Goal: Register for event/course

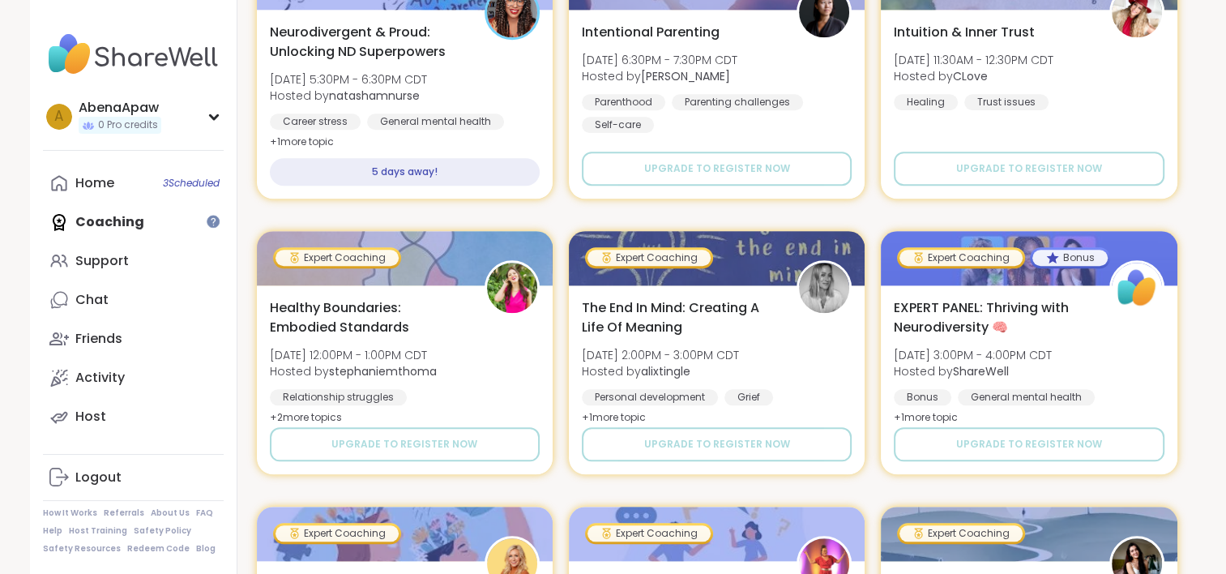
scroll to position [1569, 0]
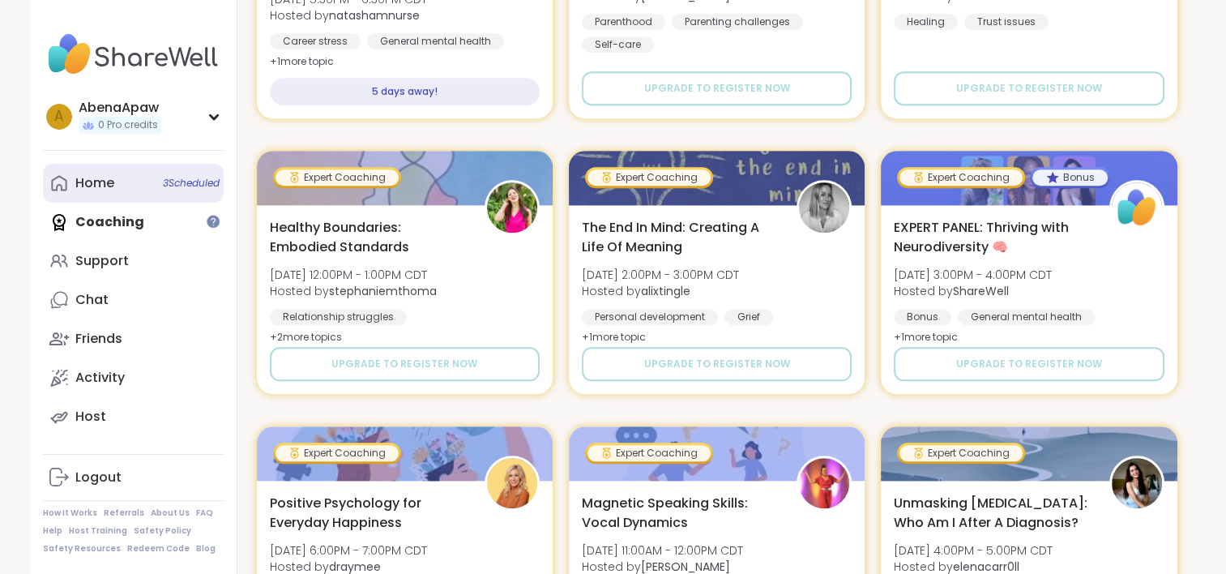
click at [65, 186] on icon at bounding box center [58, 182] width 19 height 19
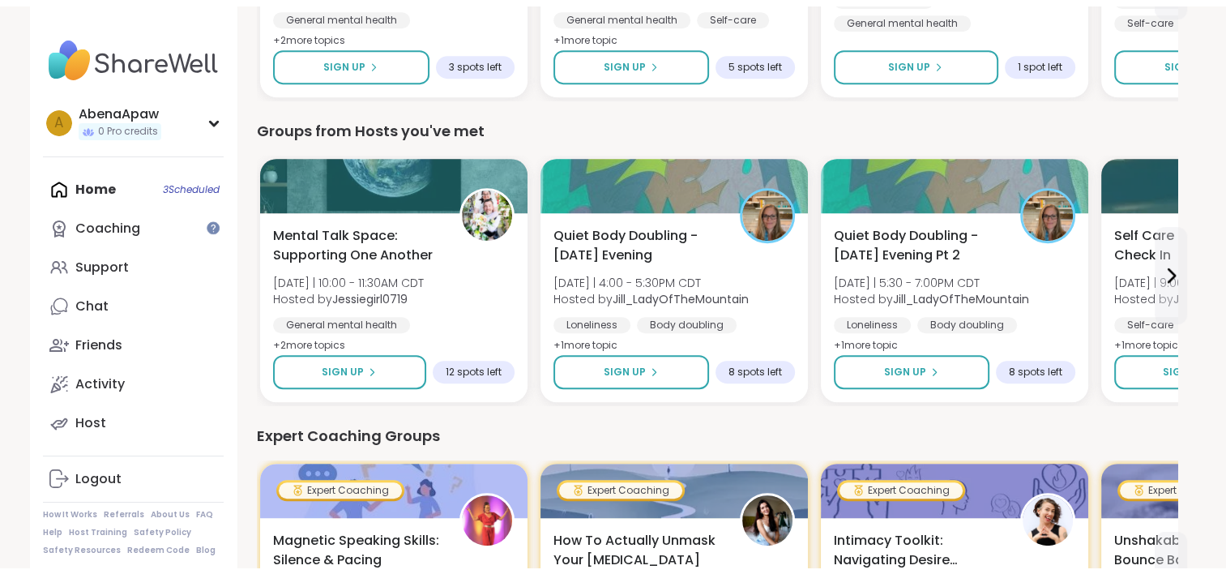
scroll to position [787, 0]
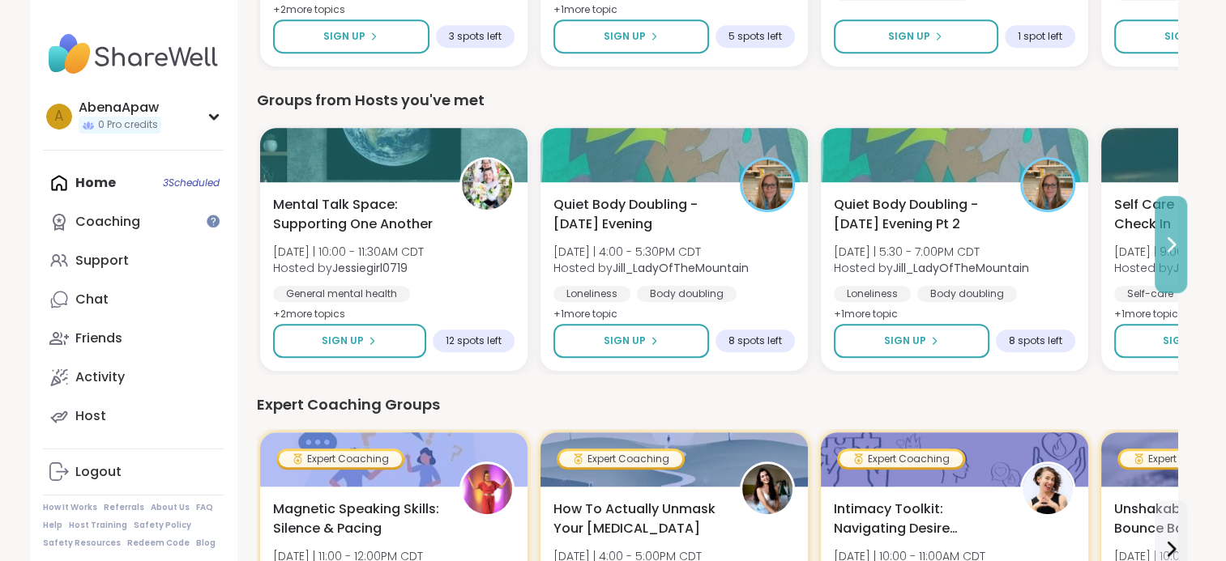
click at [1167, 250] on icon at bounding box center [1170, 244] width 19 height 19
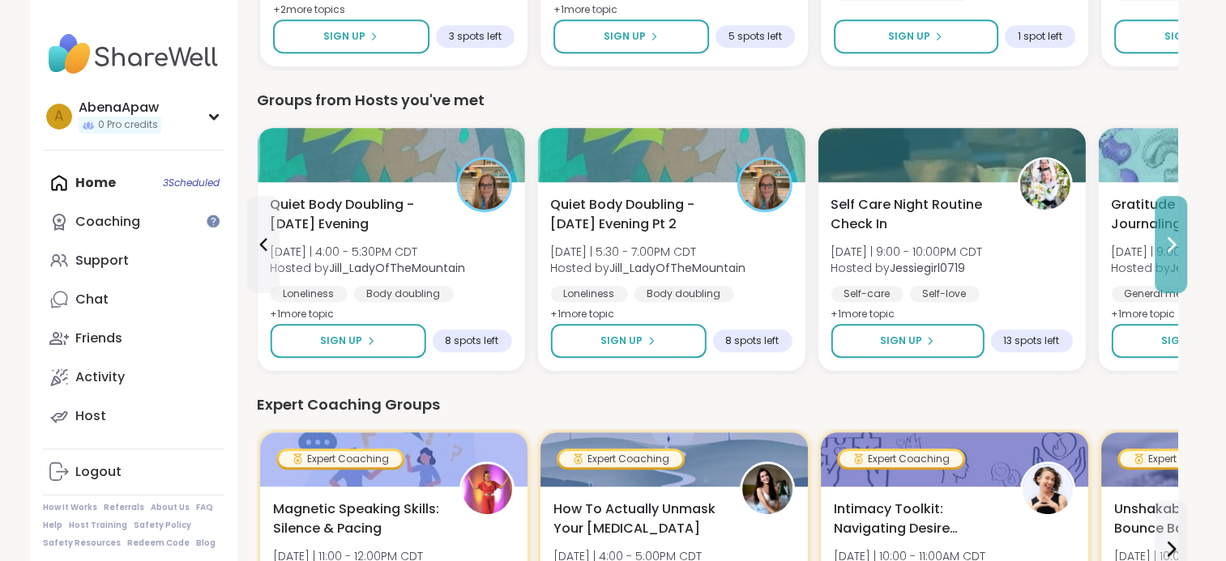
click at [1167, 250] on icon at bounding box center [1170, 244] width 19 height 19
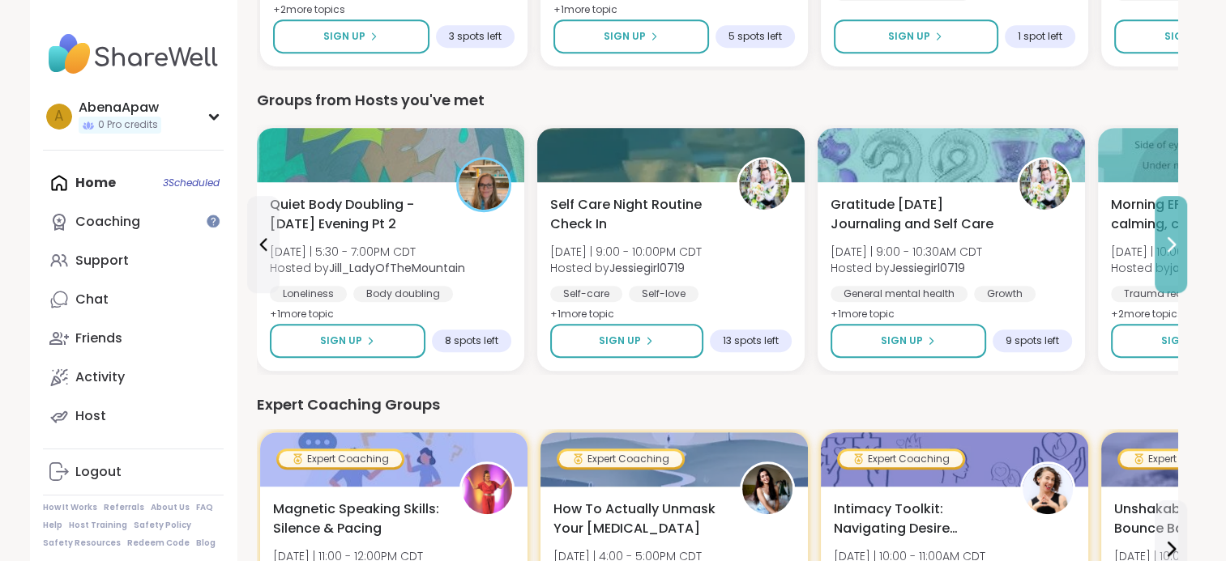
click at [1167, 250] on icon at bounding box center [1170, 244] width 19 height 19
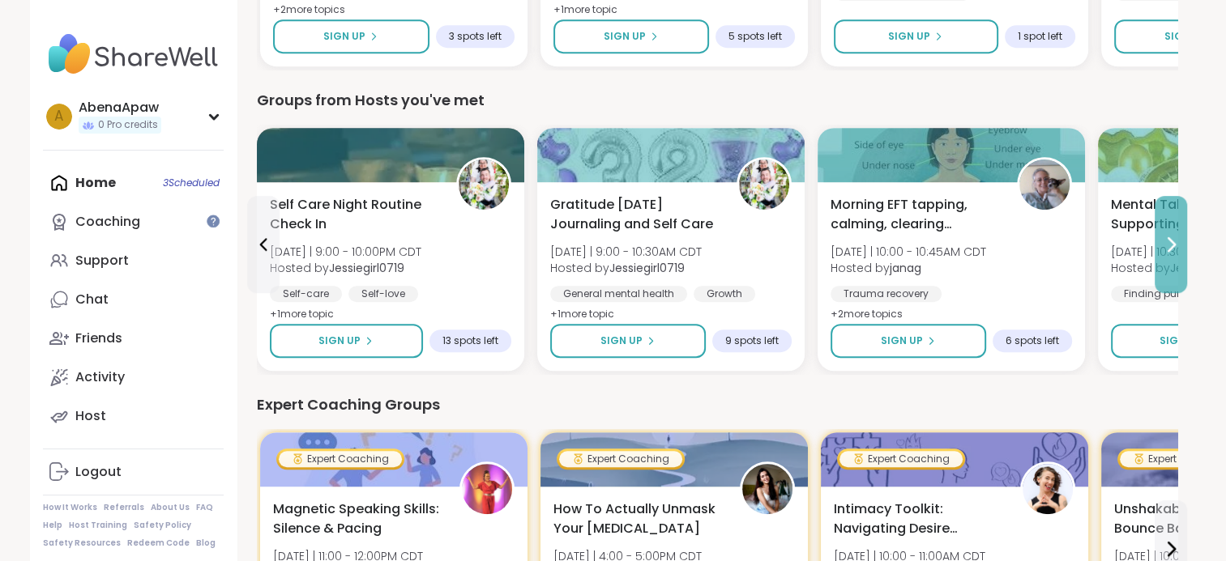
click at [1167, 250] on icon at bounding box center [1170, 244] width 19 height 19
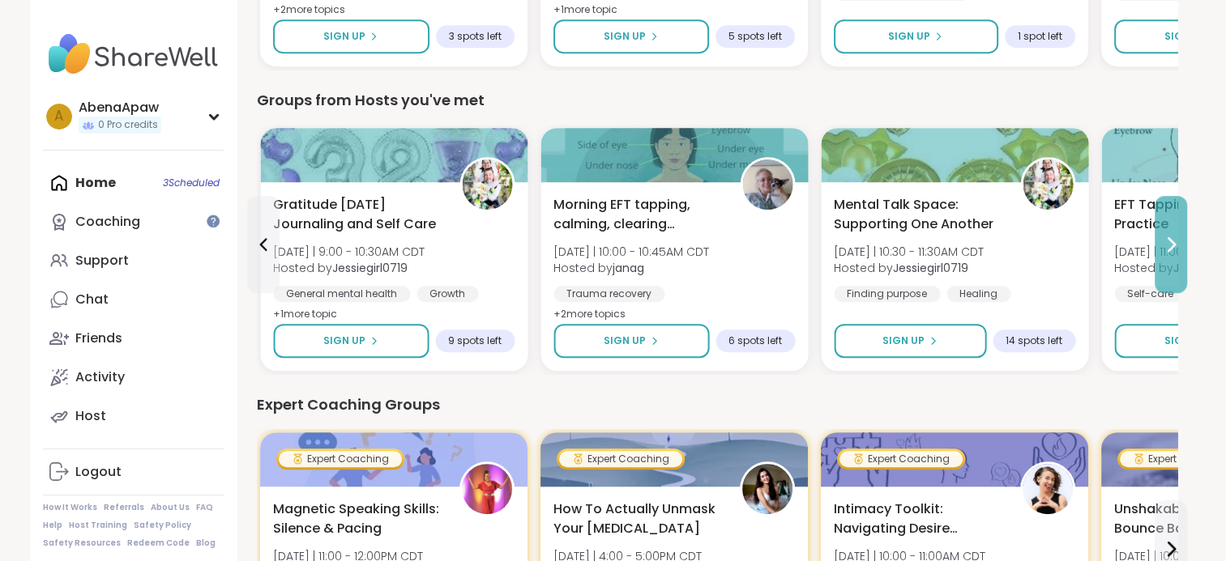
click at [1167, 250] on icon at bounding box center [1170, 244] width 19 height 19
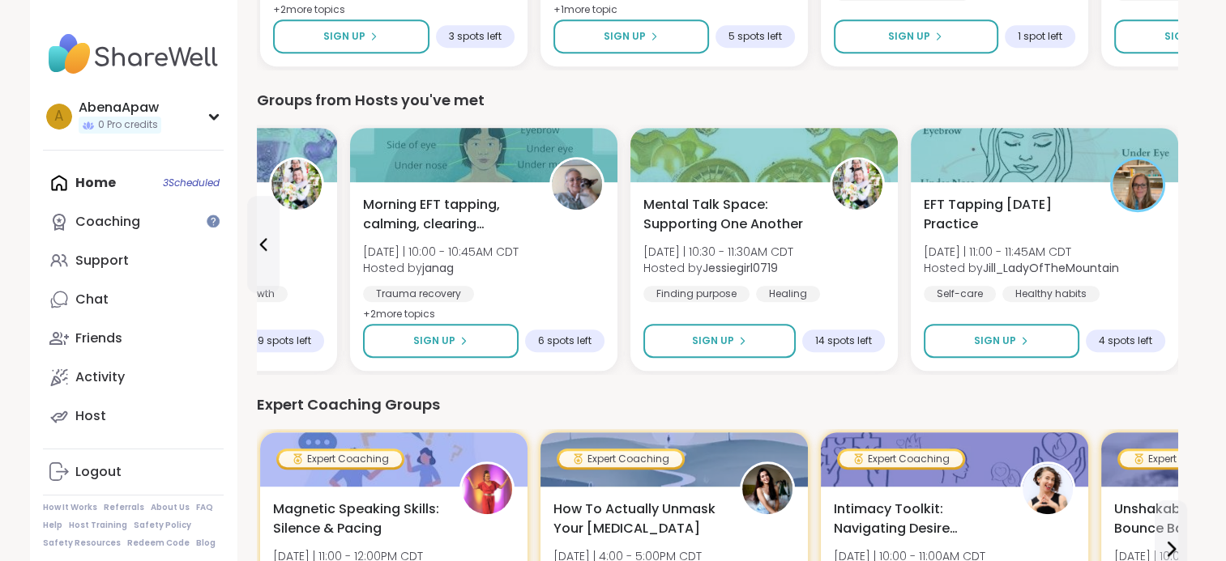
click at [1167, 250] on div "EFT Tapping [DATE] Practice [DATE] | 11:00 - 11:45AM CDT Hosted by [PERSON_NAME…" at bounding box center [1043, 276] width 267 height 189
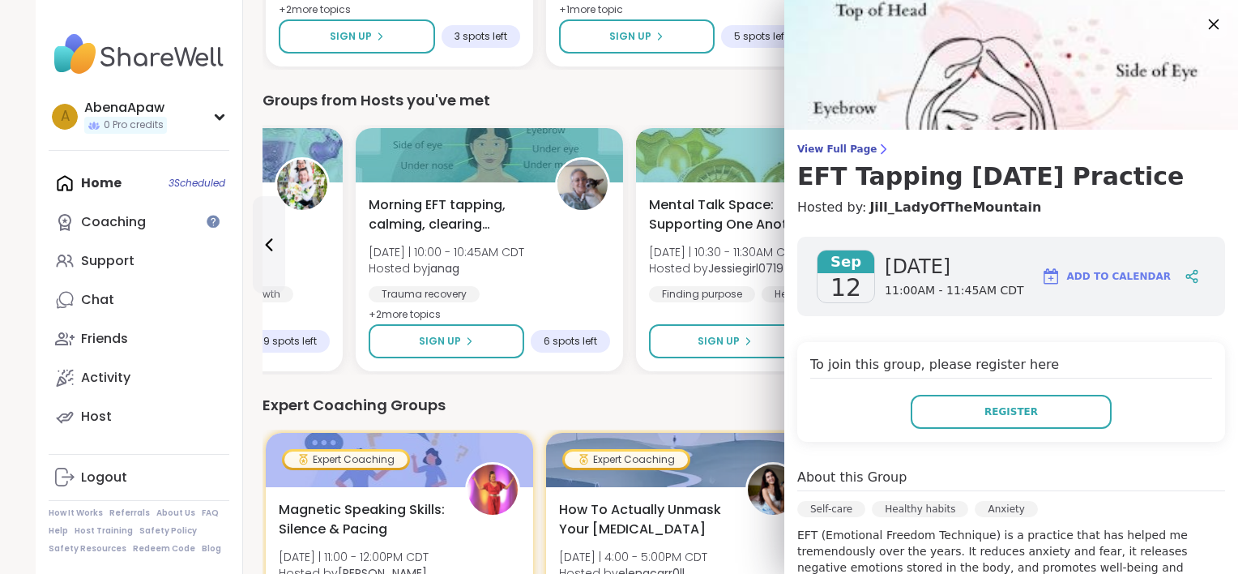
click at [1203, 21] on icon at bounding box center [1213, 24] width 20 height 20
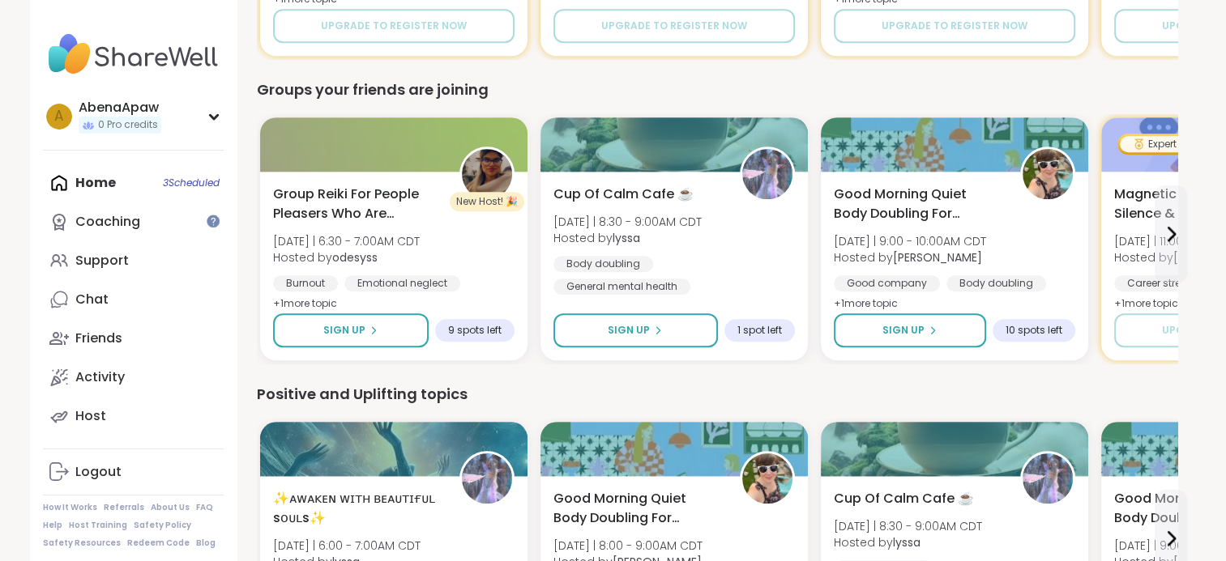
scroll to position [1421, 0]
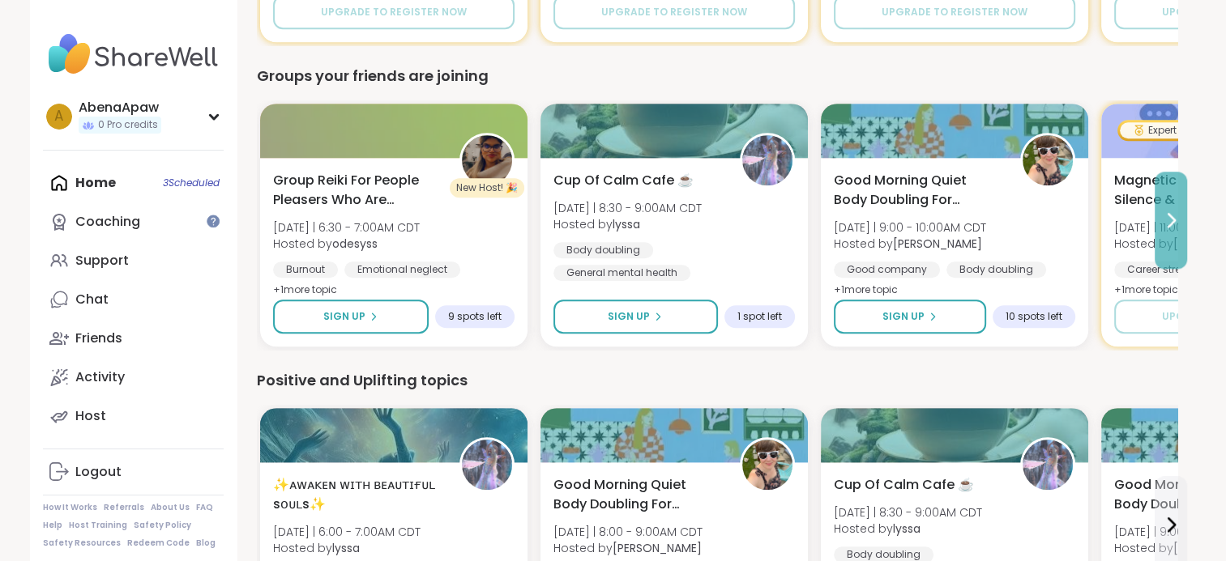
click at [1168, 220] on icon at bounding box center [1170, 220] width 19 height 19
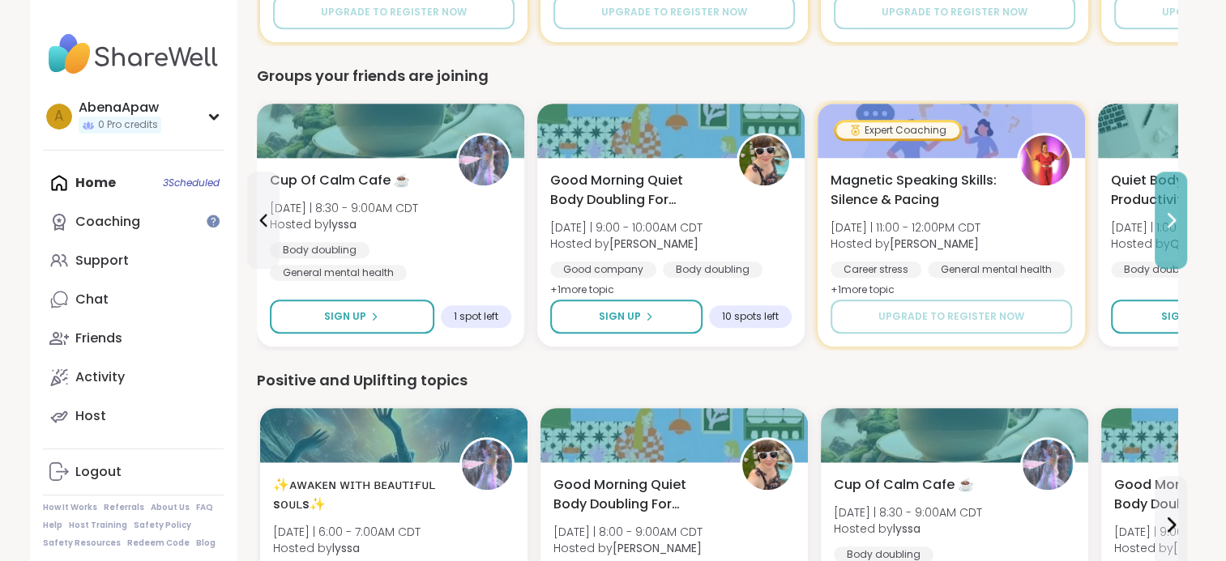
click at [1168, 220] on icon at bounding box center [1170, 220] width 19 height 19
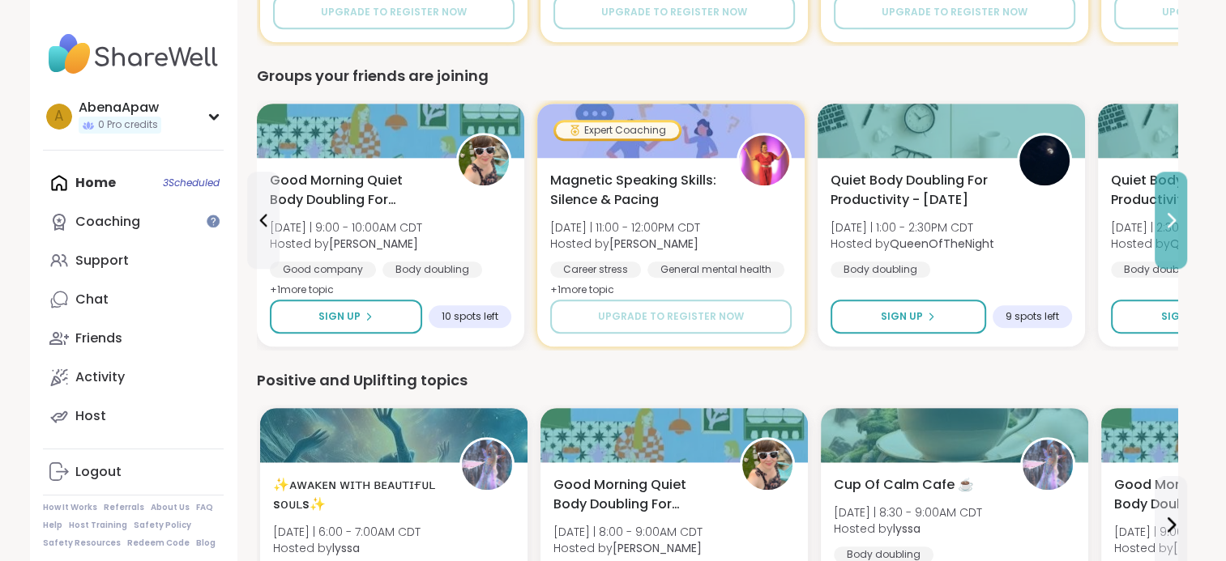
click at [1173, 220] on icon at bounding box center [1171, 220] width 6 height 13
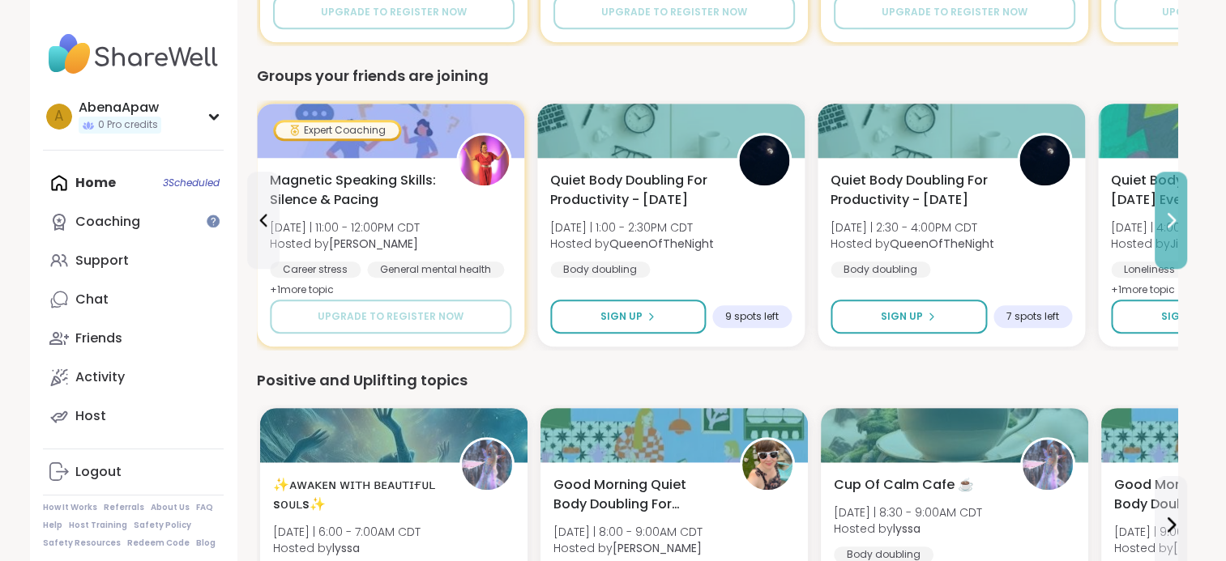
click at [1173, 220] on icon at bounding box center [1171, 220] width 6 height 13
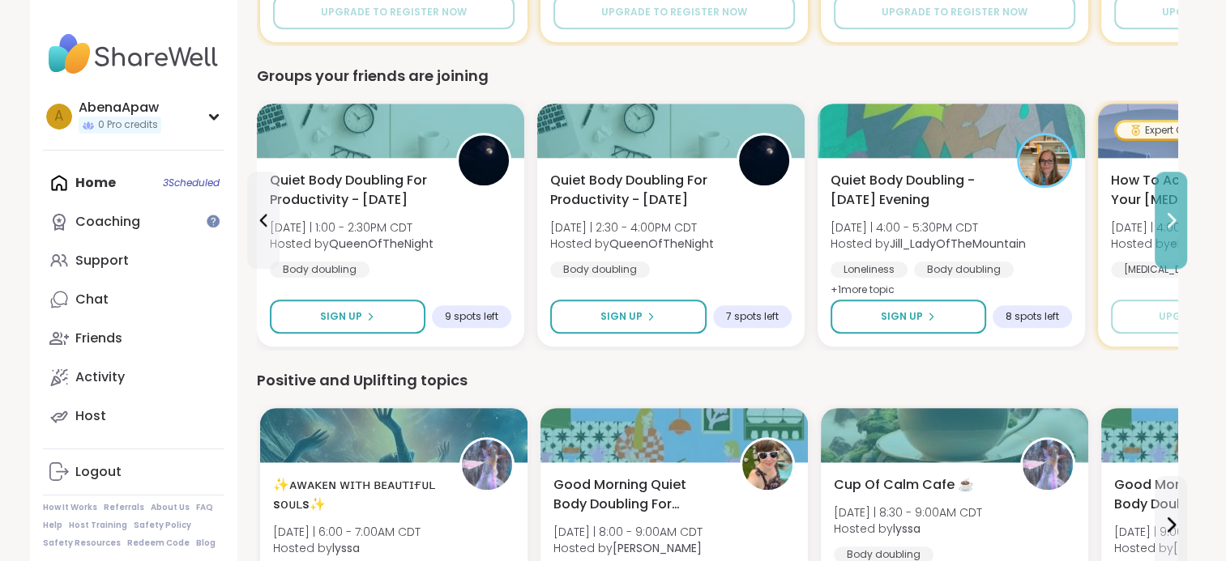
click at [1173, 220] on icon at bounding box center [1171, 220] width 6 height 13
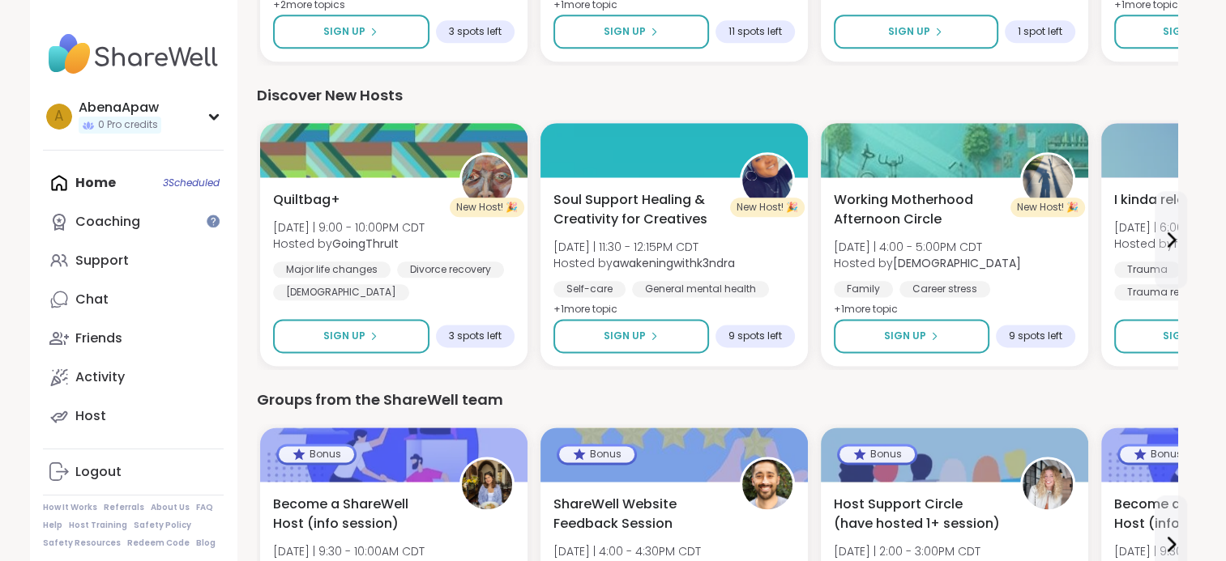
scroll to position [2015, 0]
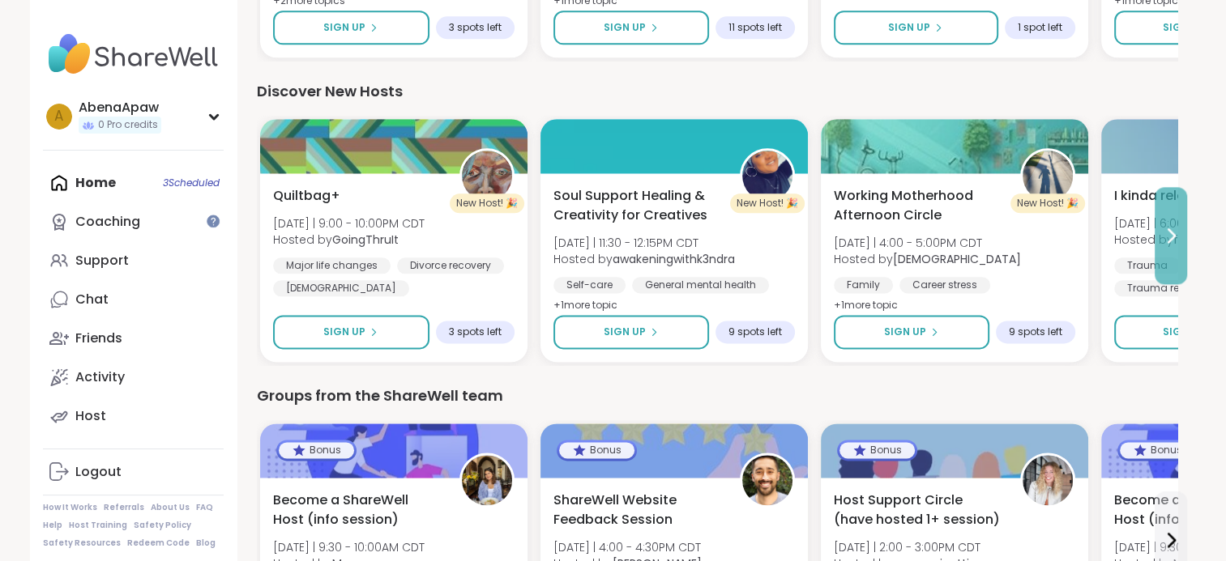
click at [1167, 241] on icon at bounding box center [1170, 235] width 19 height 19
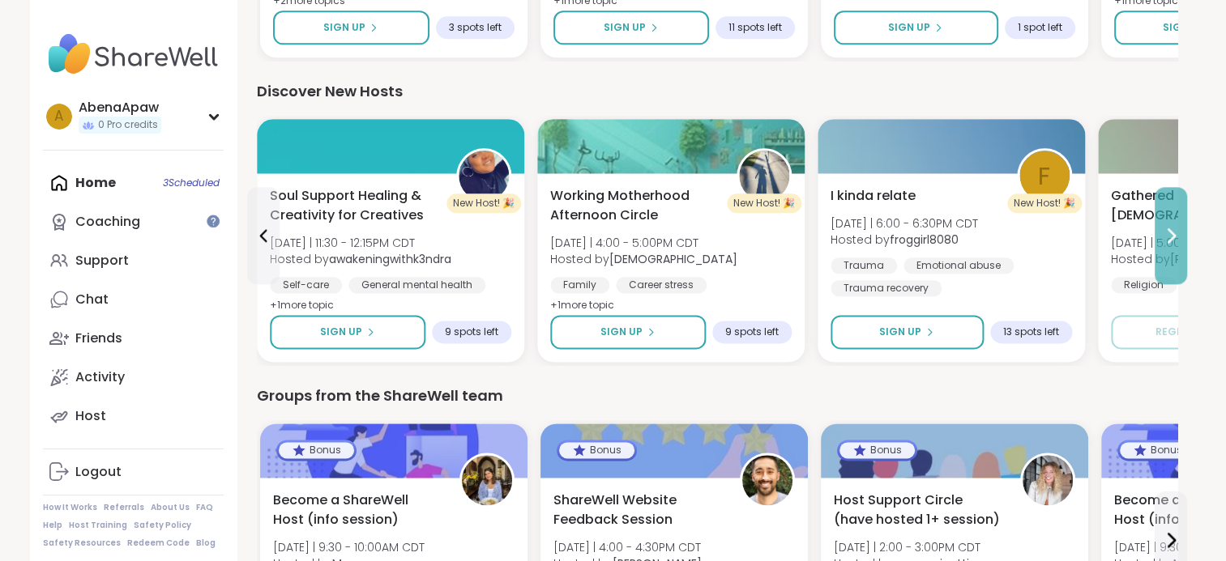
click at [1167, 241] on icon at bounding box center [1170, 235] width 19 height 19
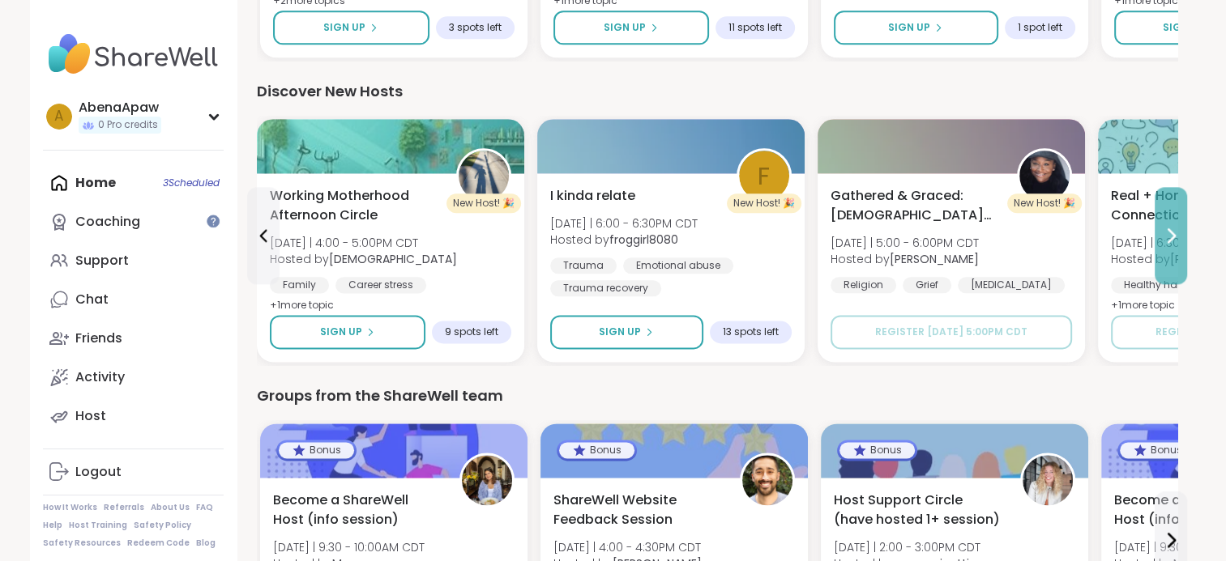
click at [1167, 241] on icon at bounding box center [1170, 235] width 19 height 19
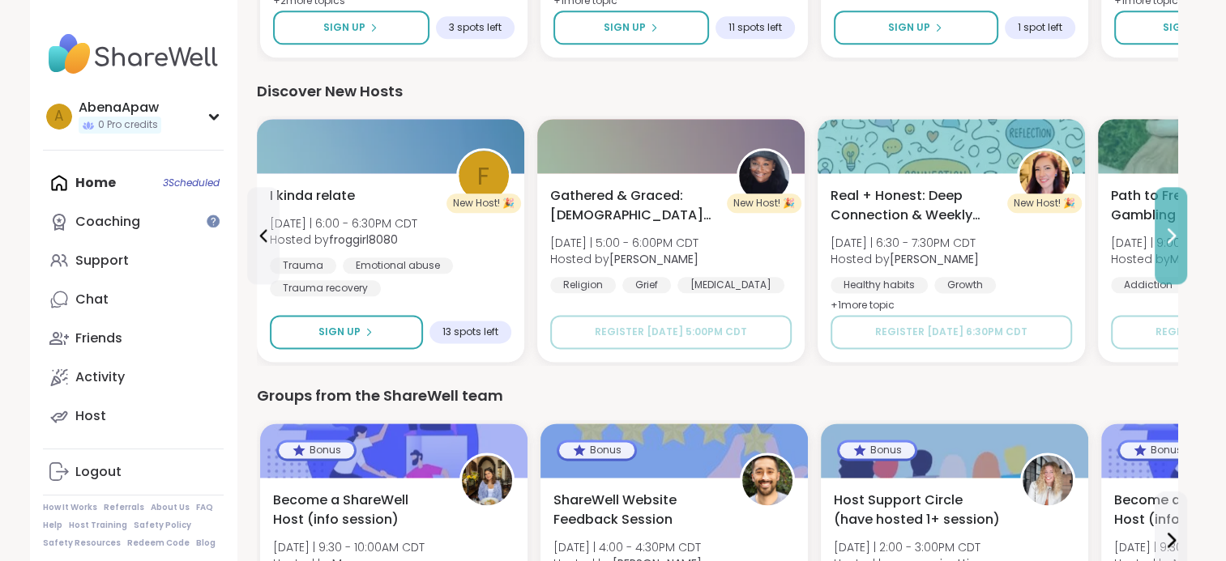
click at [1167, 241] on icon at bounding box center [1170, 235] width 19 height 19
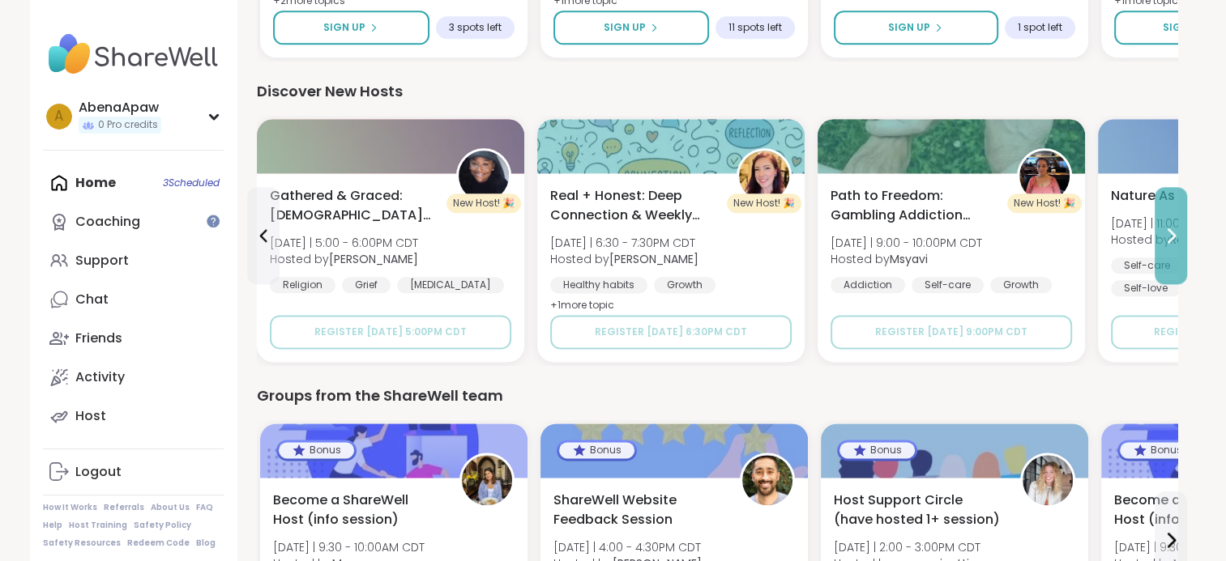
click at [1167, 241] on icon at bounding box center [1170, 235] width 19 height 19
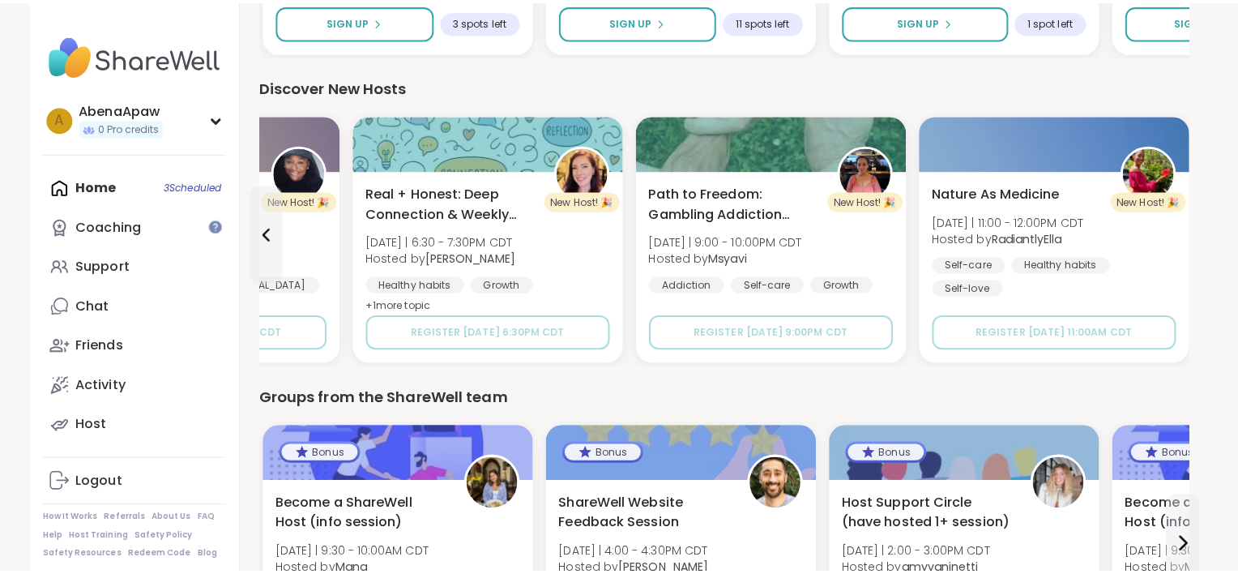
scroll to position [2018, 0]
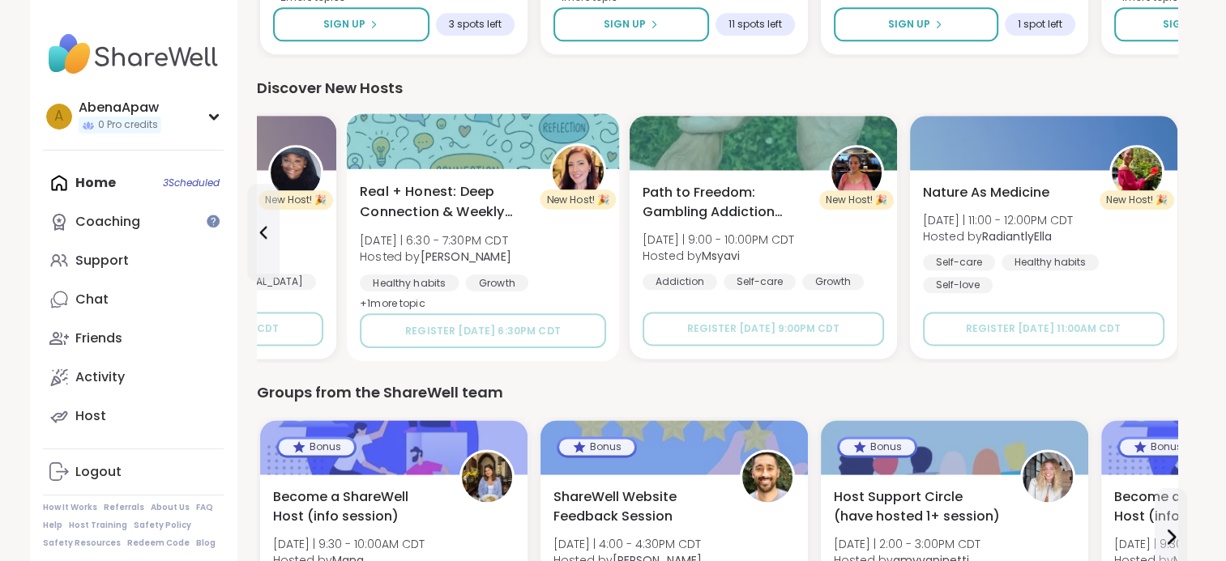
click at [471, 208] on span "Real + Honest: Deep Connection & Weekly Intentions" at bounding box center [446, 202] width 172 height 40
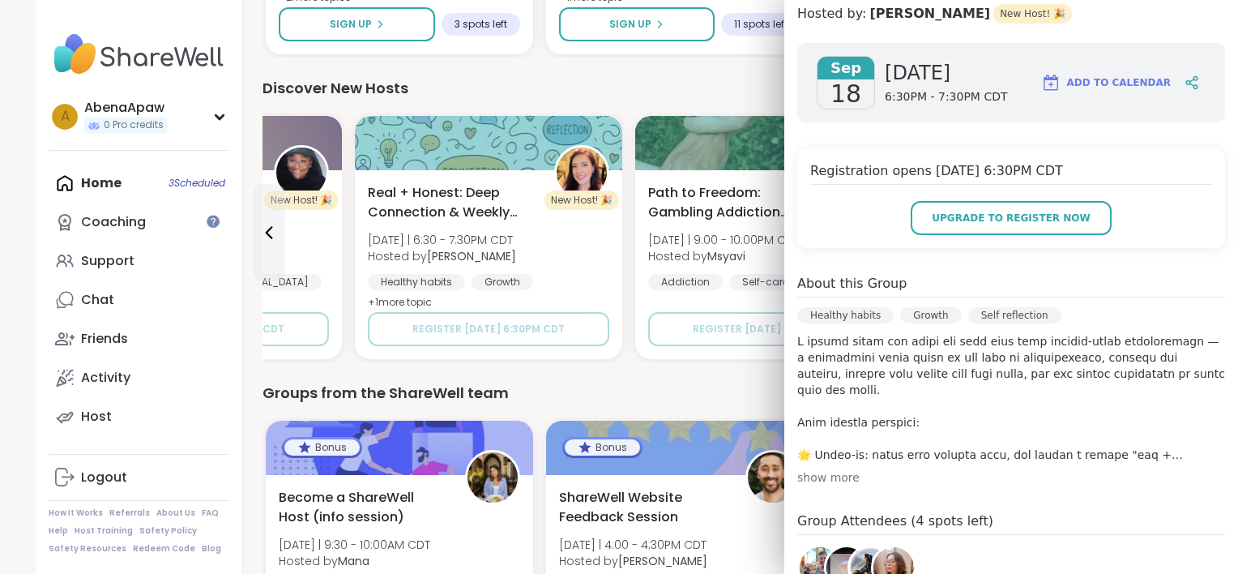
scroll to position [0, 0]
